Goal: Find specific page/section: Find specific page/section

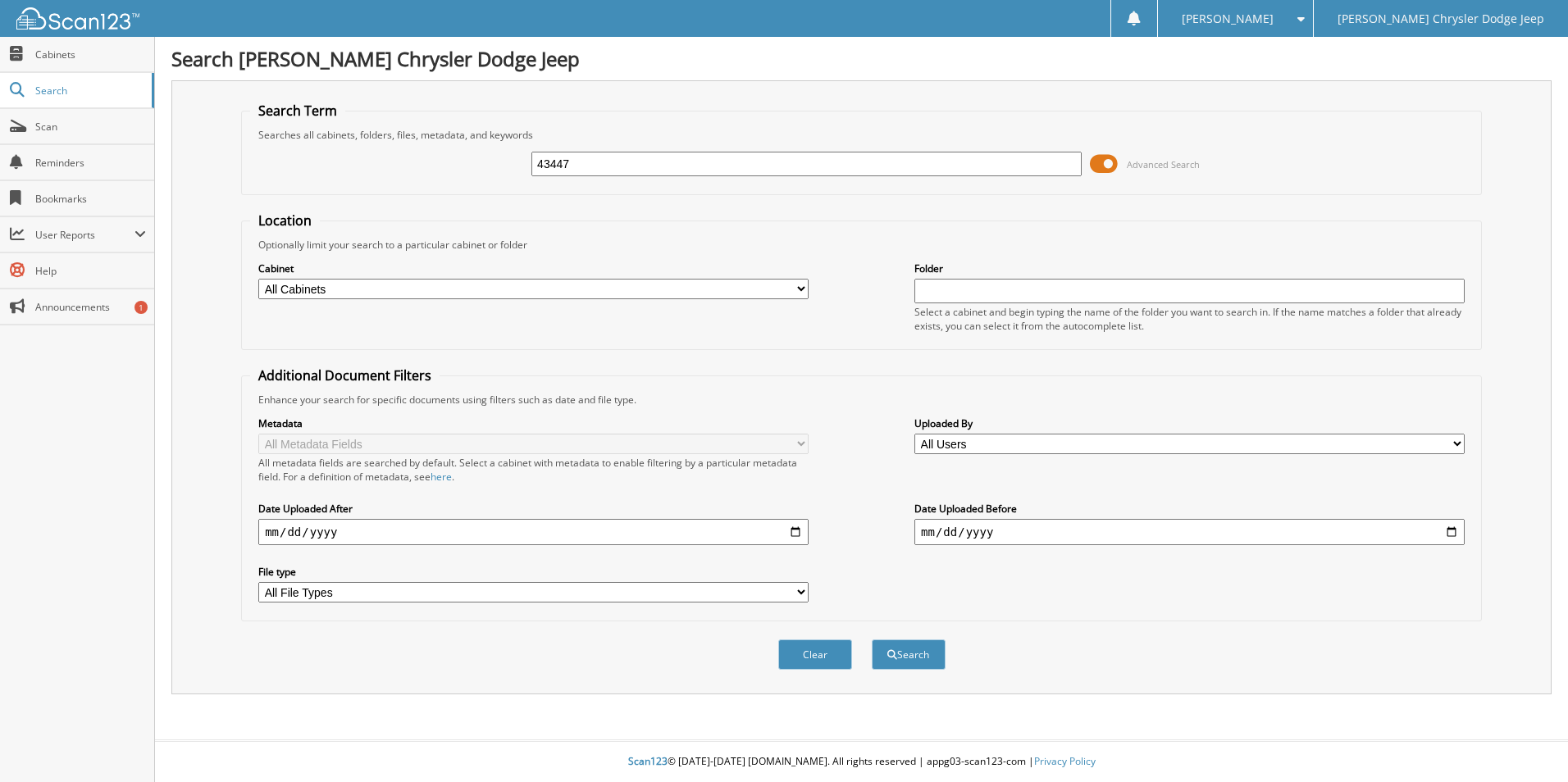
type input "43447"
click at [871, 640] on button "Search" at bounding box center [908, 655] width 74 height 30
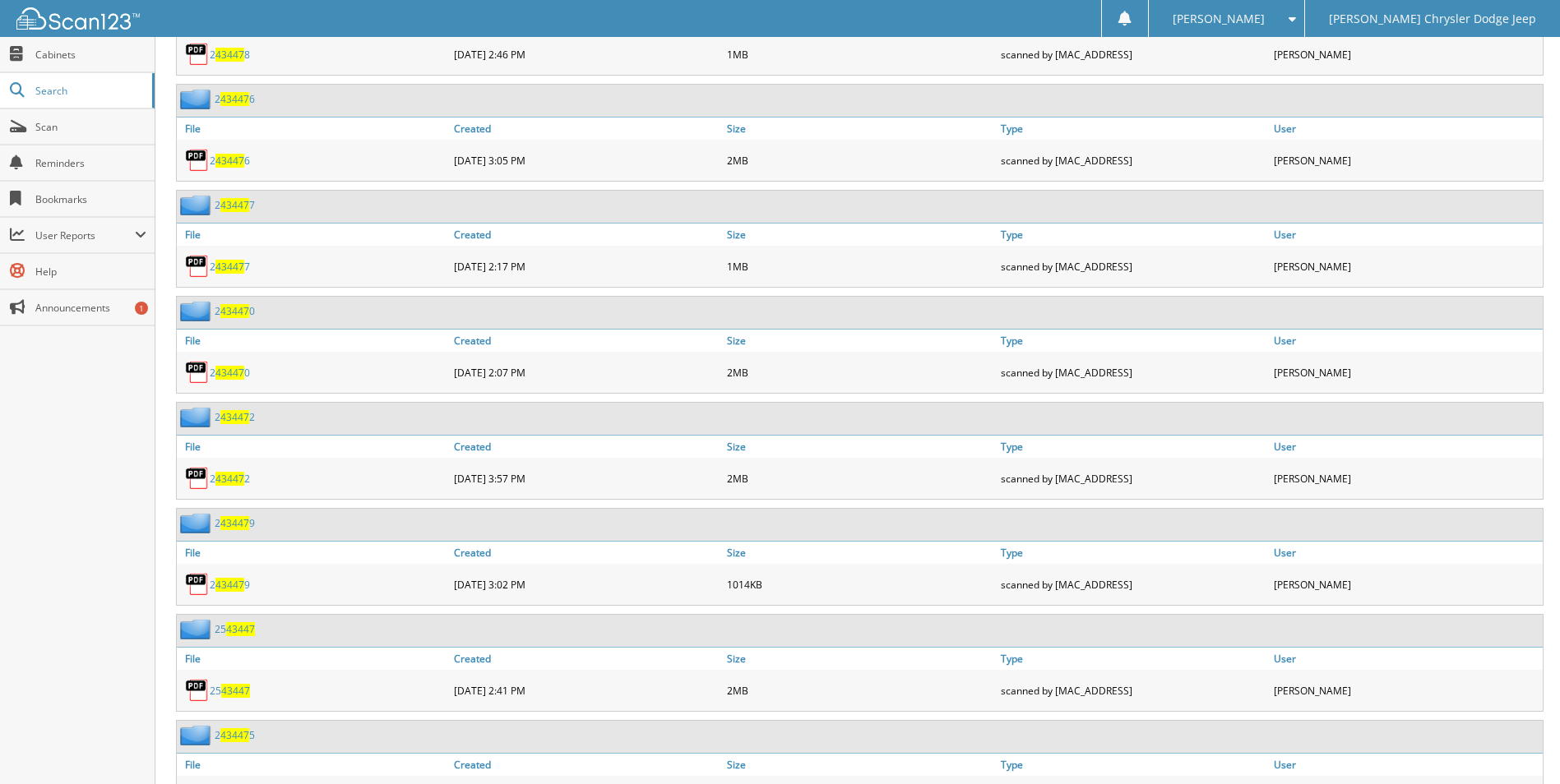
scroll to position [1233, 0]
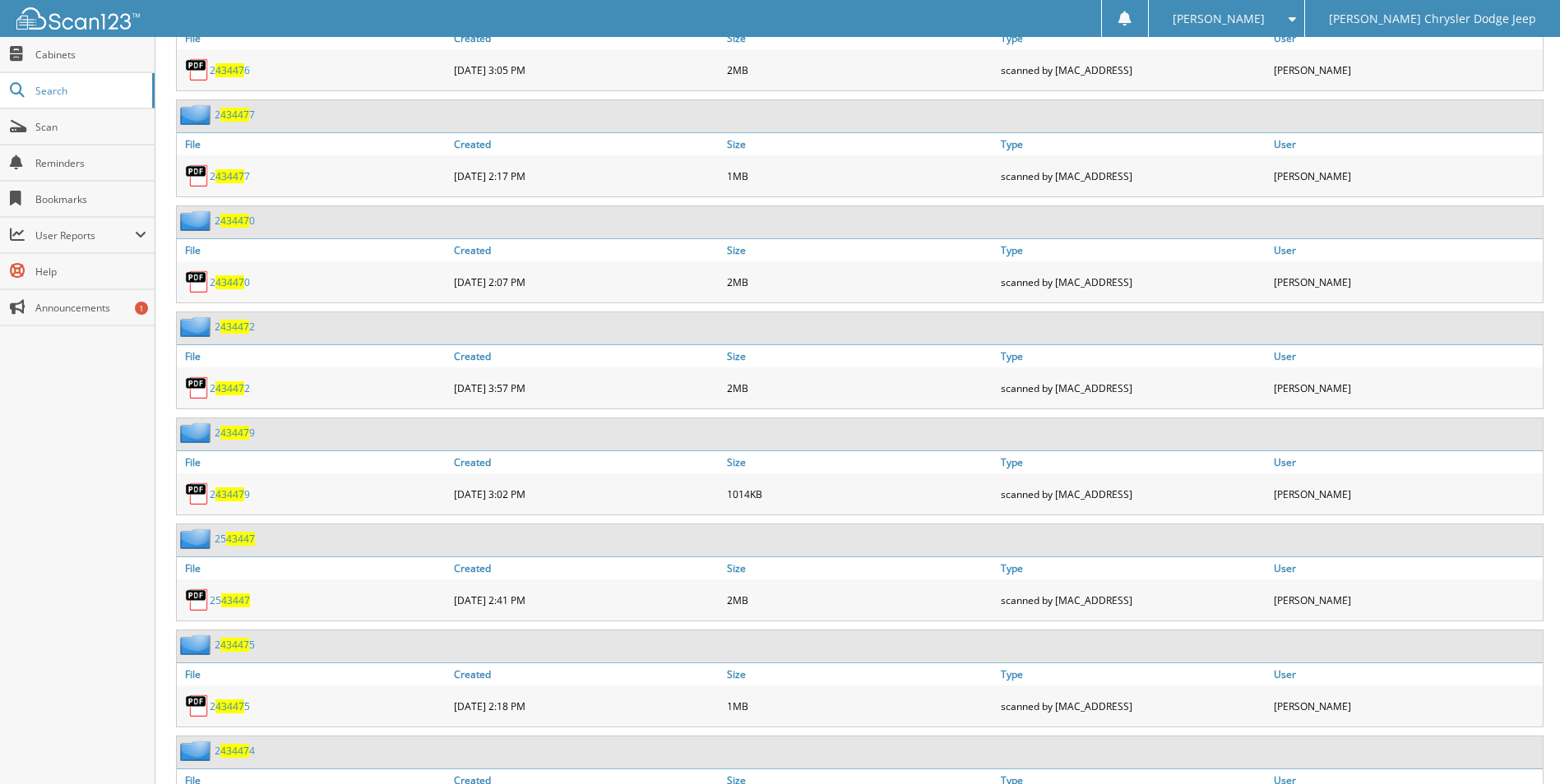
click at [218, 607] on link "25 43447" at bounding box center [229, 600] width 40 height 14
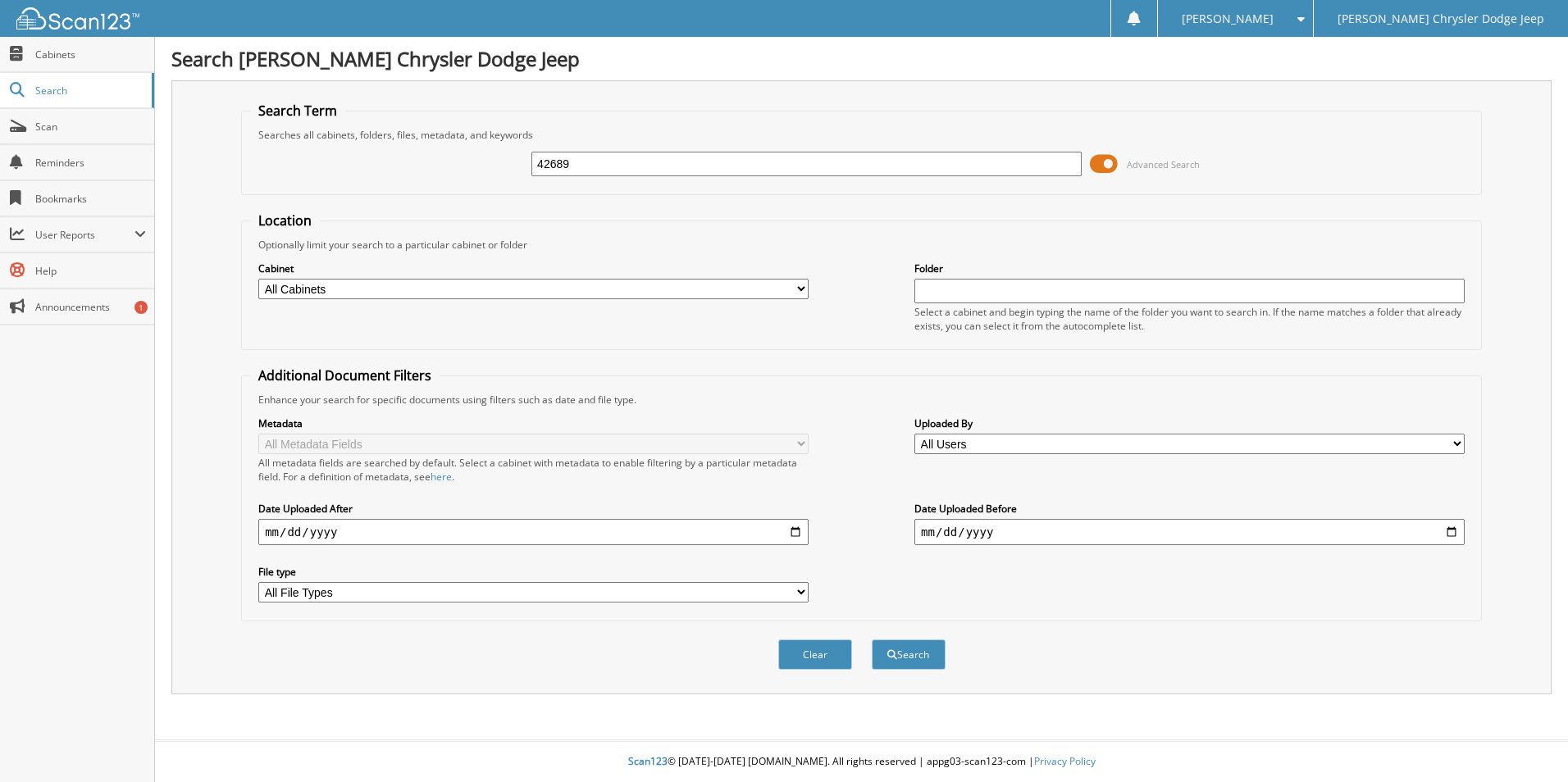
type input "42689"
click at [871, 640] on button "Search" at bounding box center [908, 655] width 74 height 30
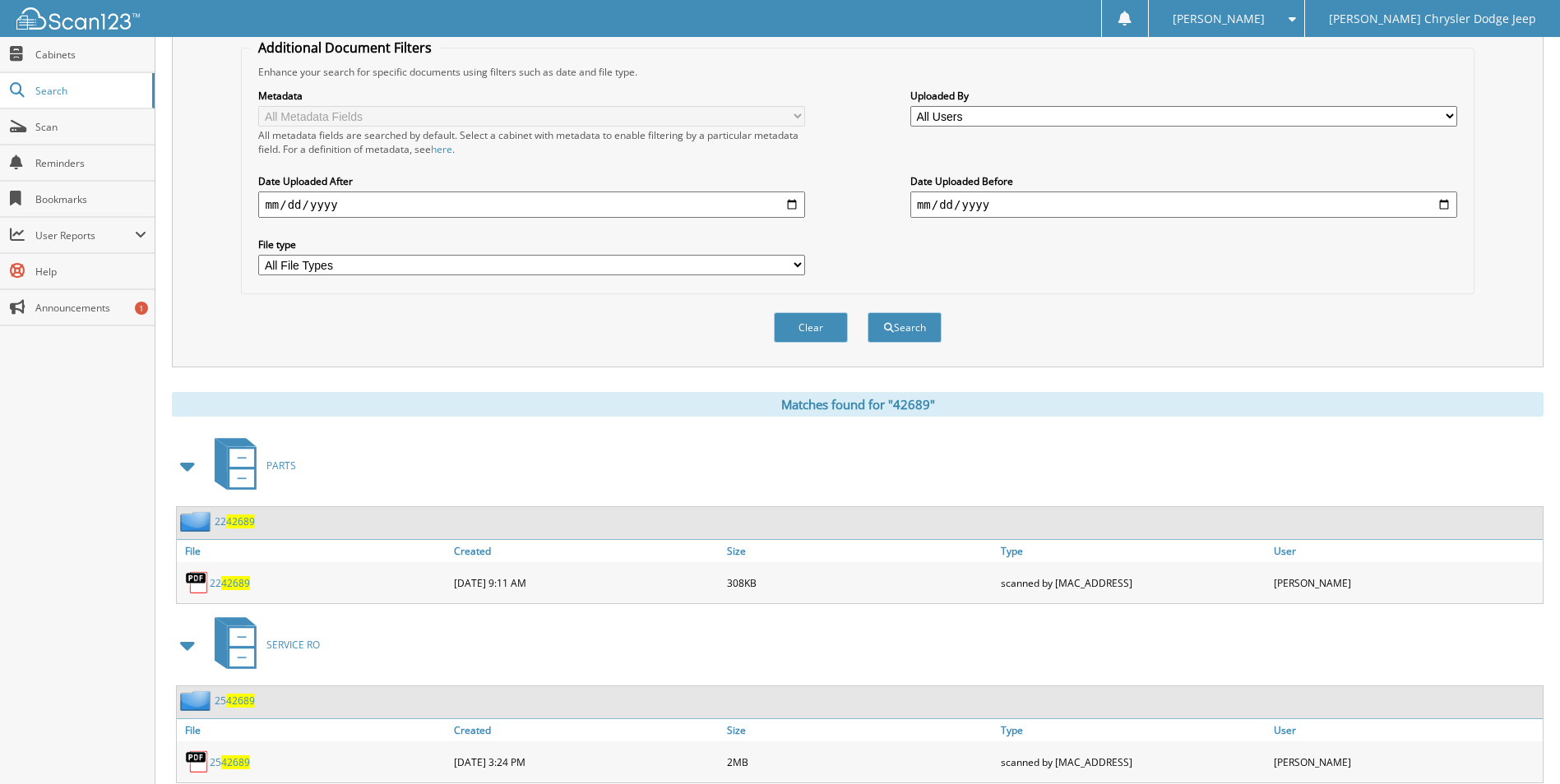
scroll to position [378, 0]
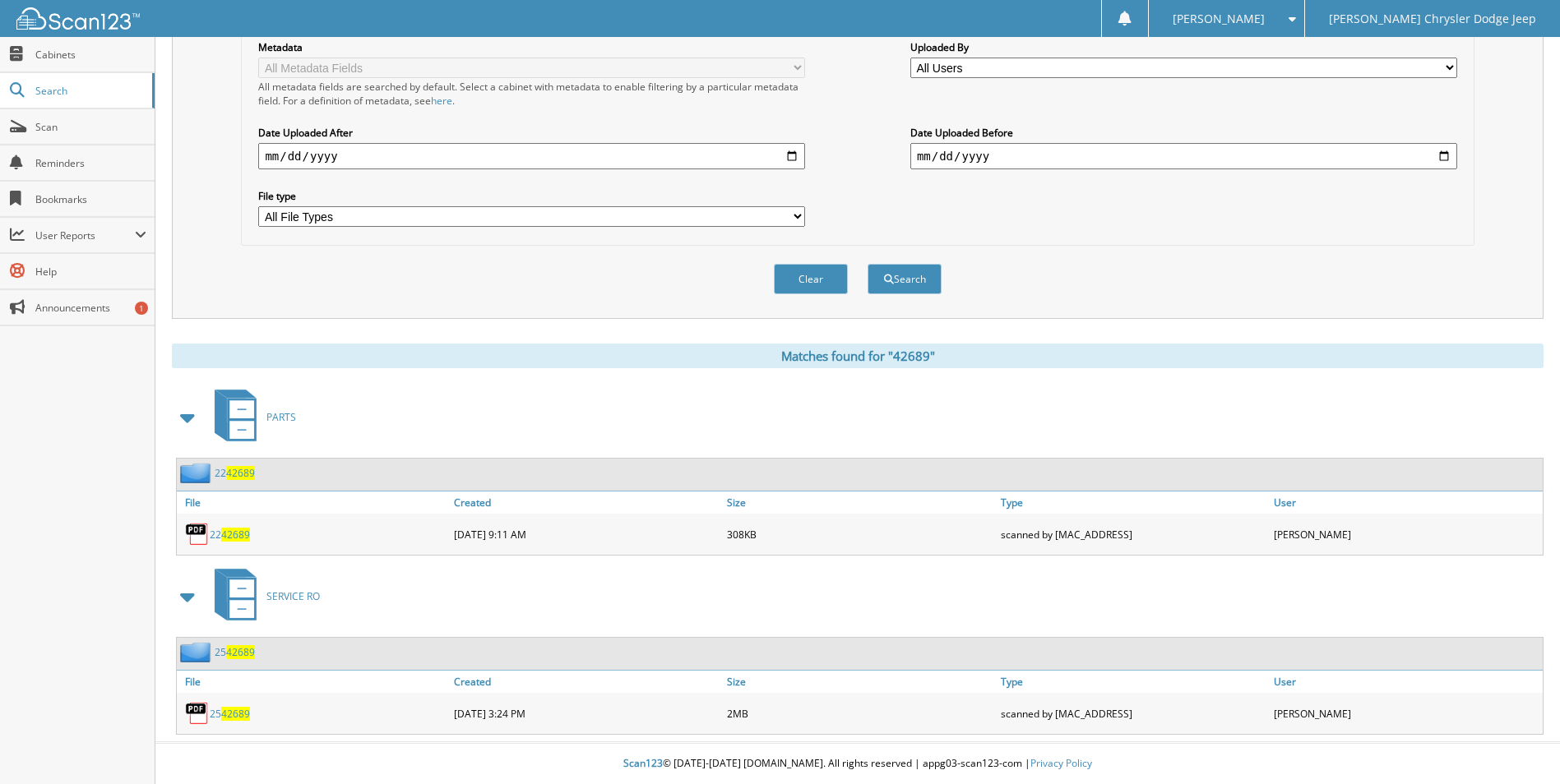
click at [225, 711] on span "42689" at bounding box center [236, 714] width 29 height 14
